Goal: Task Accomplishment & Management: Use online tool/utility

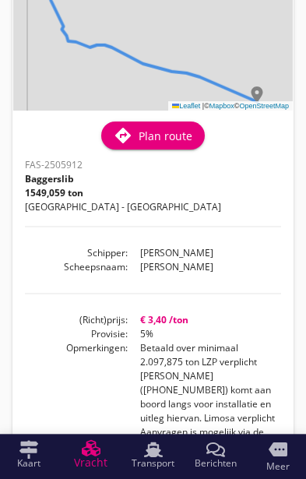
scroll to position [158, 0]
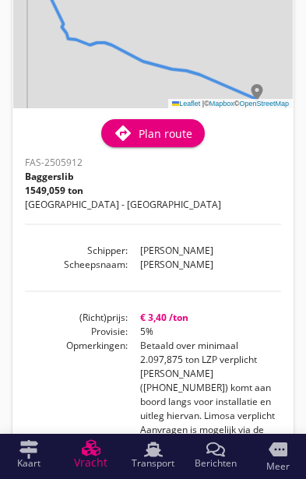
click at [146, 142] on div "directions Plan route" at bounding box center [153, 133] width 79 height 19
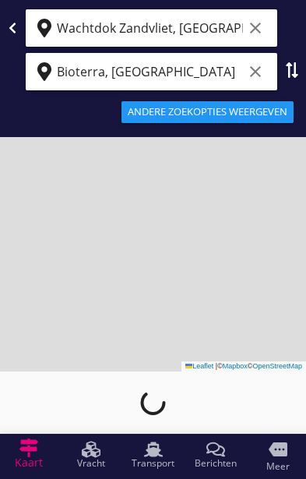
click at [16, 30] on icon at bounding box center [12, 28] width 12 height 12
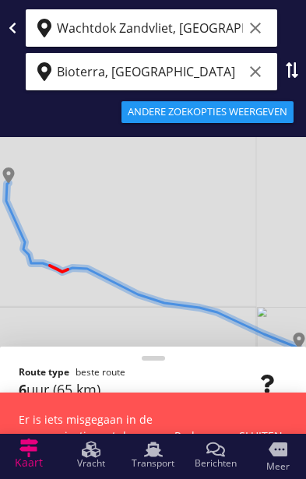
click at [18, 26] on icon at bounding box center [12, 28] width 12 height 12
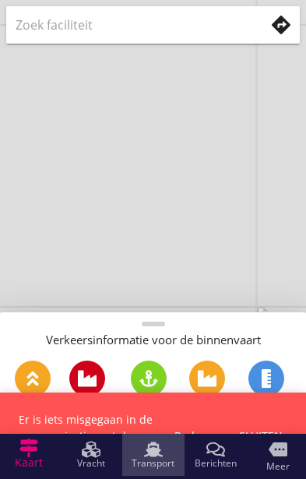
click at [151, 468] on span "Transport" at bounding box center [153, 462] width 43 height 9
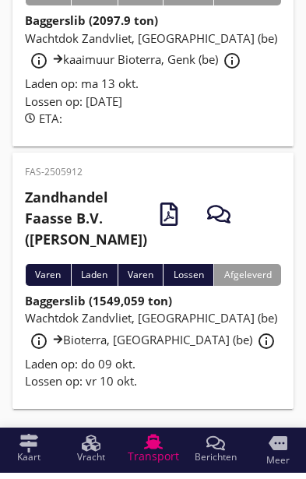
scroll to position [866, 0]
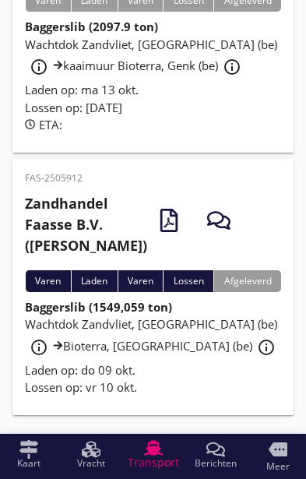
click at [188, 353] on span "Wachtdok Zandvliet, [GEOGRAPHIC_DATA] (be) info_outline Bioterra, [GEOGRAPHIC_D…" at bounding box center [152, 334] width 255 height 37
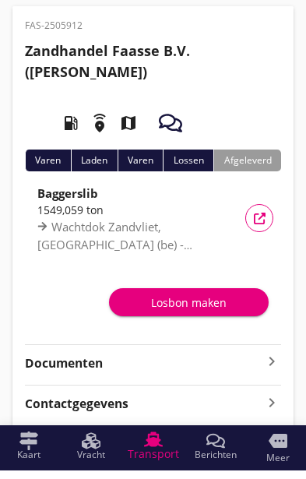
scroll to position [43, 0]
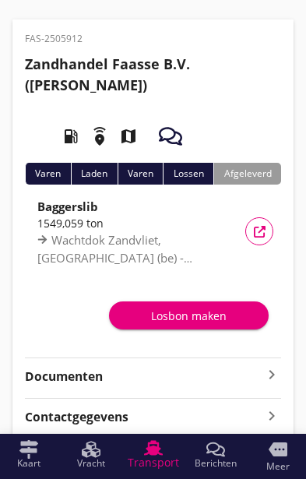
click at [272, 378] on icon "keyboard_arrow_right" at bounding box center [271, 374] width 19 height 19
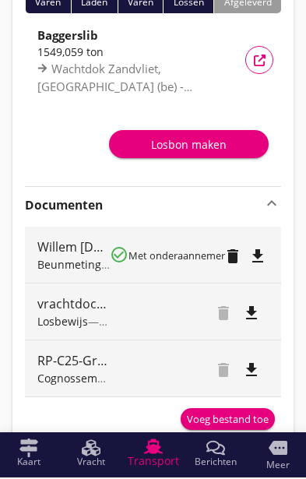
scroll to position [214, 0]
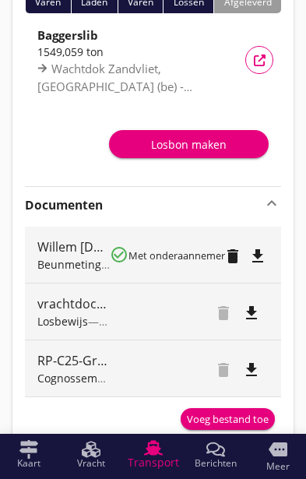
click at [228, 419] on div "Voeg bestand toe" at bounding box center [228, 420] width 82 height 16
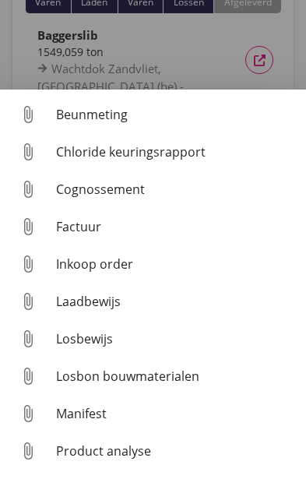
click at [122, 199] on div "Cognossement" at bounding box center [174, 189] width 237 height 19
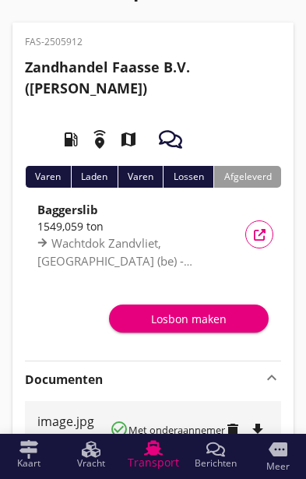
scroll to position [0, 0]
